Goal: Task Accomplishment & Management: Manage account settings

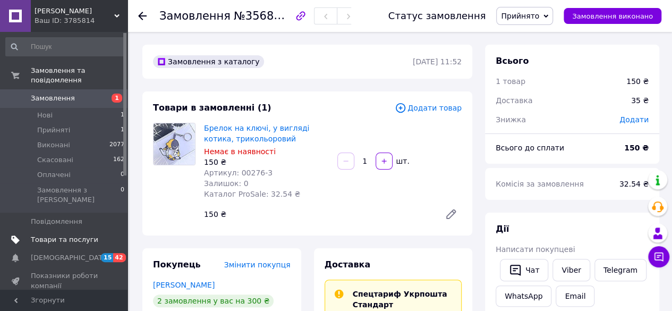
click at [55, 235] on span "Товари та послуги" at bounding box center [65, 240] width 68 height 10
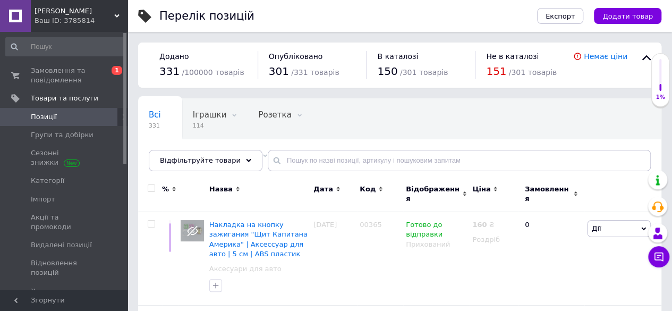
click at [79, 305] on span "[DEMOGRAPHIC_DATA]" at bounding box center [65, 310] width 68 height 10
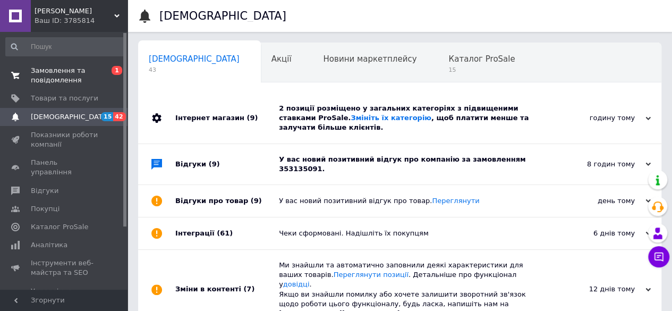
scroll to position [0, 3]
click at [57, 72] on span "Замовлення та повідомлення" at bounding box center [65, 75] width 68 height 19
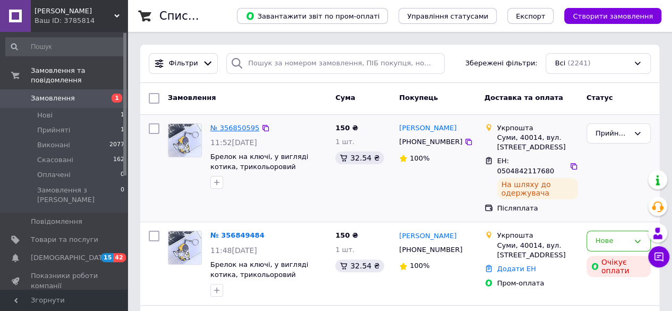
click at [235, 130] on link "№ 356850595" at bounding box center [234, 128] width 49 height 8
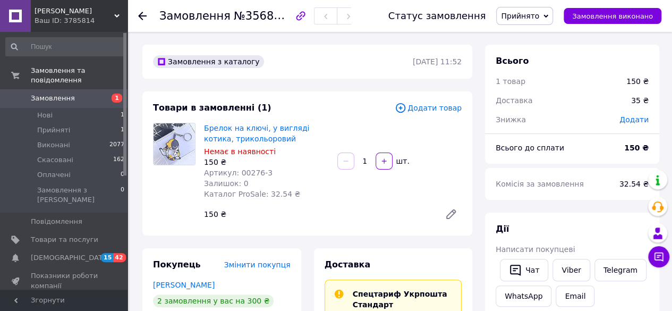
click at [234, 18] on span "№356850595" at bounding box center [271, 15] width 75 height 13
copy h1 "Замовлення №356850595"
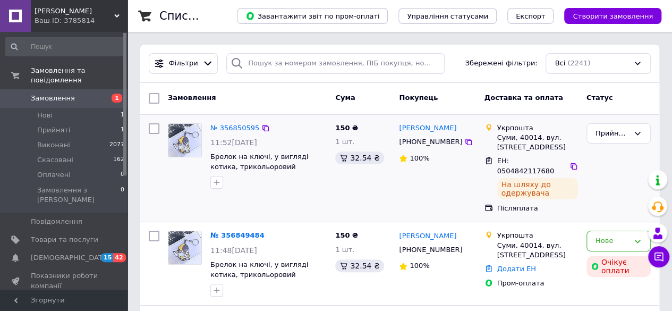
scroll to position [53, 0]
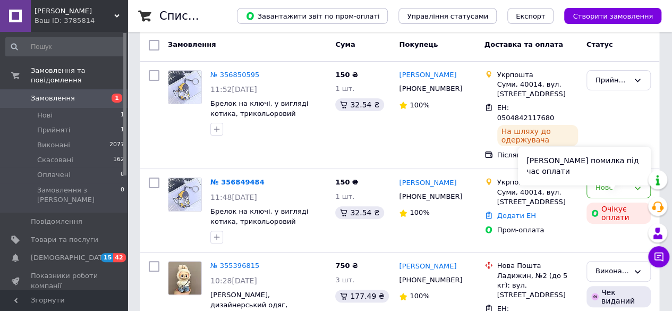
click at [608, 179] on div "[PERSON_NAME] помилка під час оплати" at bounding box center [584, 166] width 133 height 38
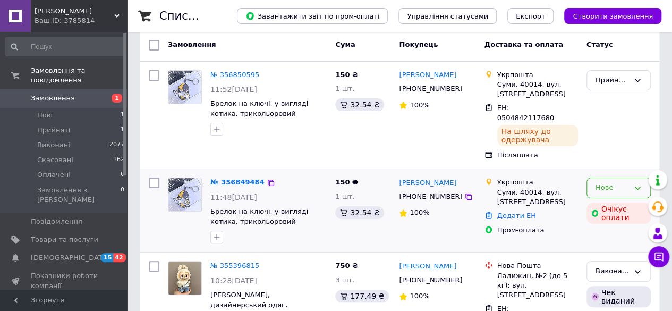
click at [603, 182] on div "Нове" at bounding box center [612, 187] width 33 height 11
click at [603, 242] on li "Скасовано" at bounding box center [618, 249] width 63 height 20
click at [611, 182] on div "Нове" at bounding box center [612, 187] width 33 height 11
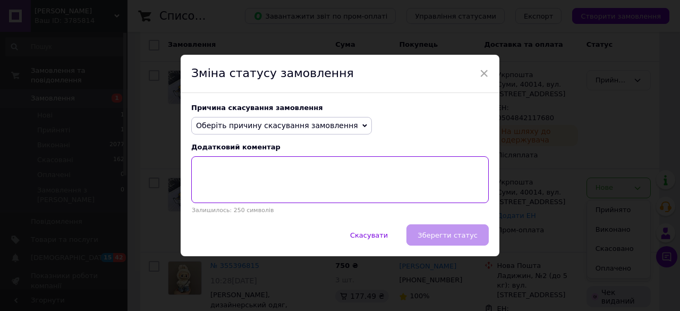
click at [250, 175] on textarea at bounding box center [340, 179] width 298 height 47
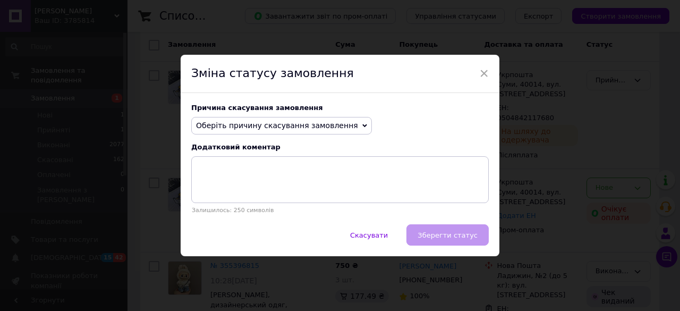
click at [281, 126] on span "Оберіть причину скасування замовлення" at bounding box center [277, 125] width 162 height 9
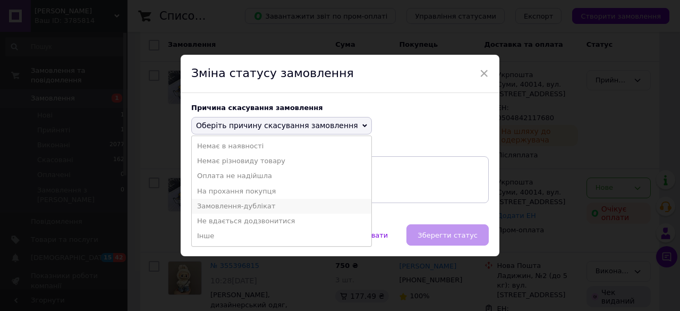
click at [266, 206] on li "Замовлення-дублікат" at bounding box center [282, 206] width 180 height 15
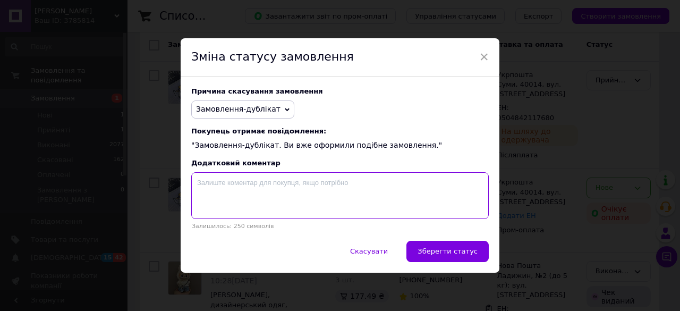
click at [286, 181] on textarea at bounding box center [340, 195] width 298 height 47
paste textarea "Замовлення№356850595"
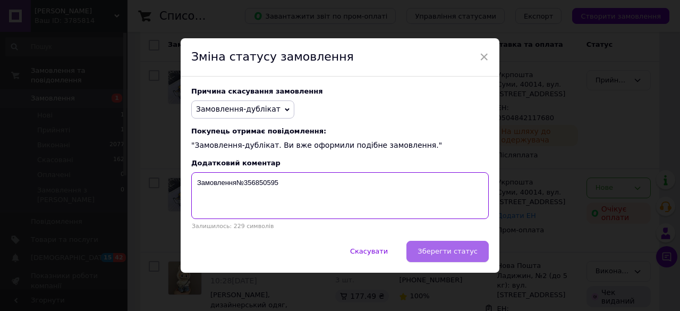
type textarea "Замовлення№356850595"
click at [459, 258] on button "Зберегти статус" at bounding box center [448, 251] width 82 height 21
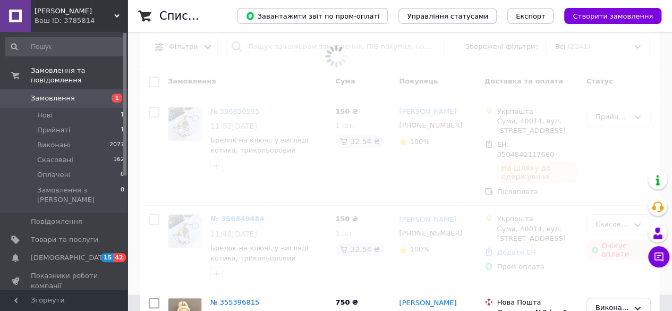
scroll to position [0, 0]
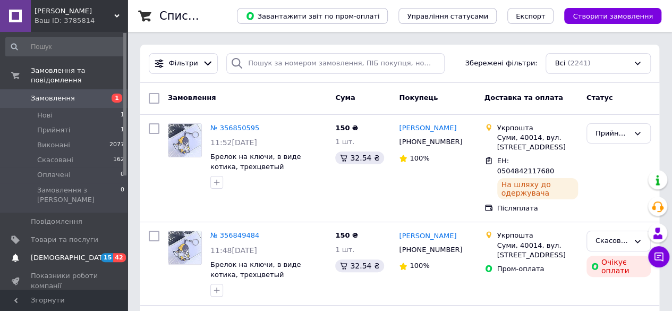
click at [39, 253] on span "[DEMOGRAPHIC_DATA]" at bounding box center [70, 258] width 79 height 10
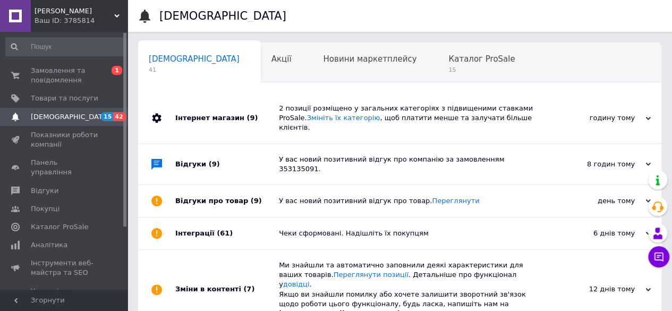
scroll to position [0, 3]
click at [58, 70] on span "Замовлення та повідомлення" at bounding box center [65, 75] width 68 height 19
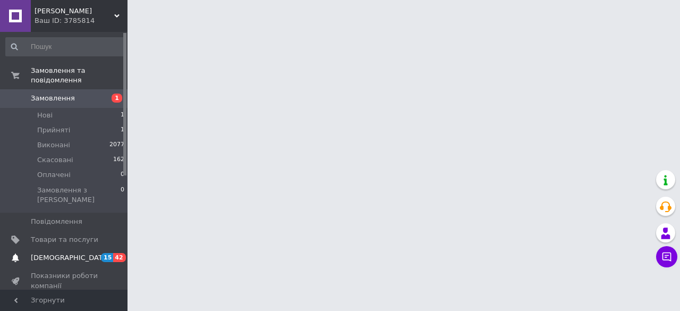
click at [41, 253] on span "[DEMOGRAPHIC_DATA]" at bounding box center [70, 258] width 79 height 10
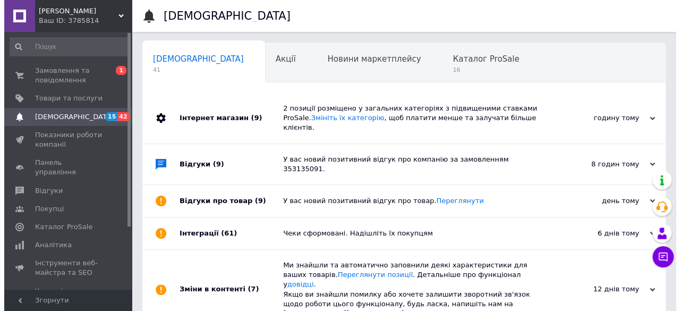
scroll to position [0, 3]
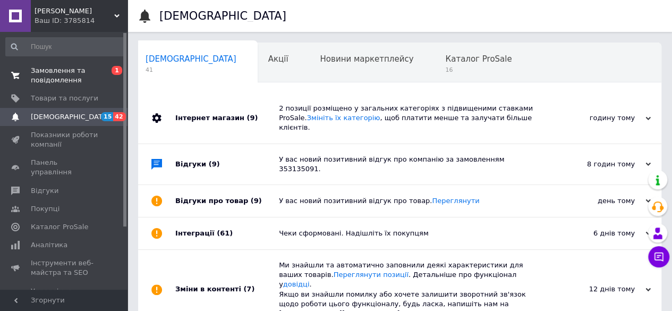
click at [44, 73] on span "Замовлення та повідомлення" at bounding box center [65, 75] width 68 height 19
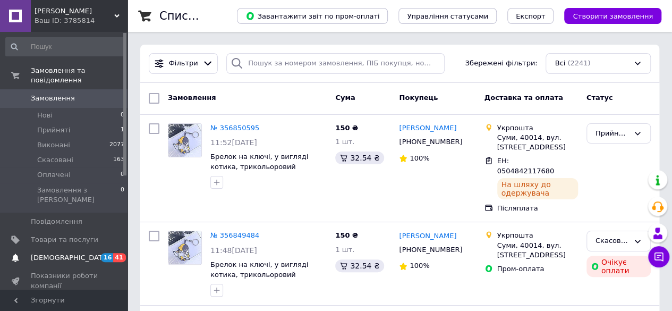
click at [45, 249] on link "Сповіщення 16 41" at bounding box center [65, 258] width 131 height 18
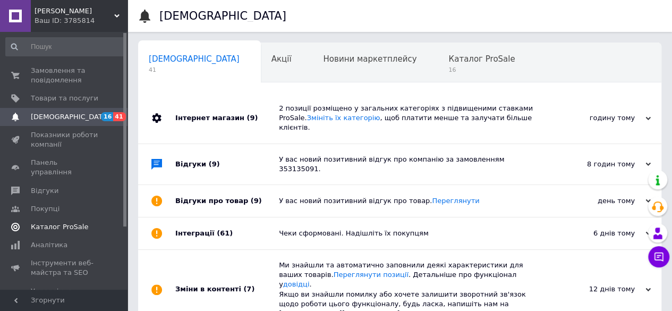
scroll to position [0, 3]
